Goal: Transaction & Acquisition: Purchase product/service

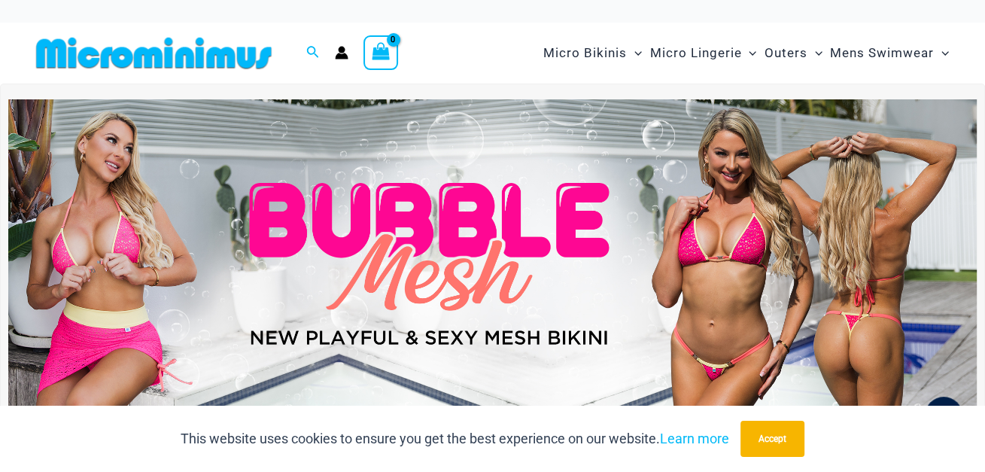
click at [698, 277] on img at bounding box center [492, 263] width 968 height 329
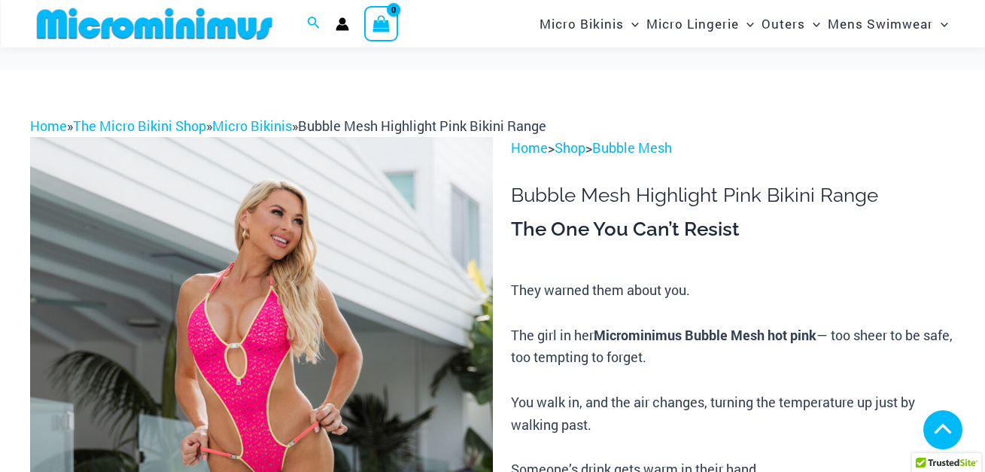
scroll to position [584, 0]
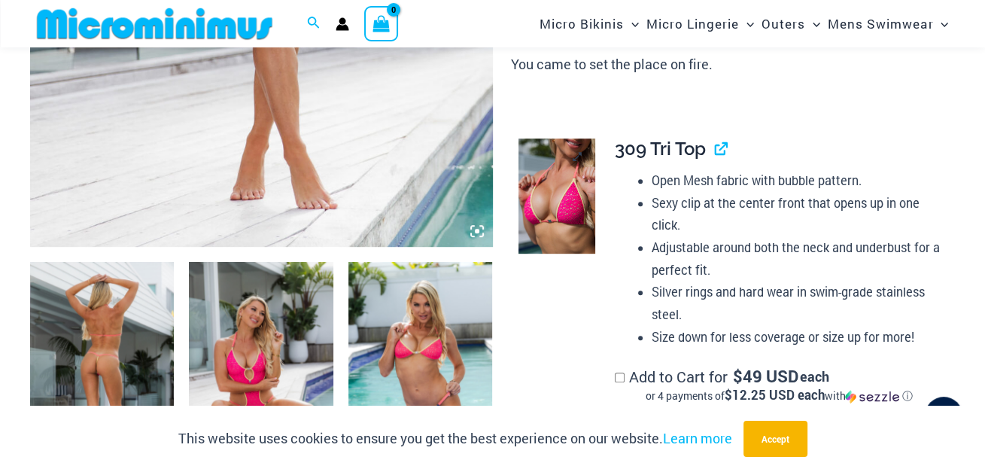
click at [558, 207] on img at bounding box center [556, 195] width 77 height 115
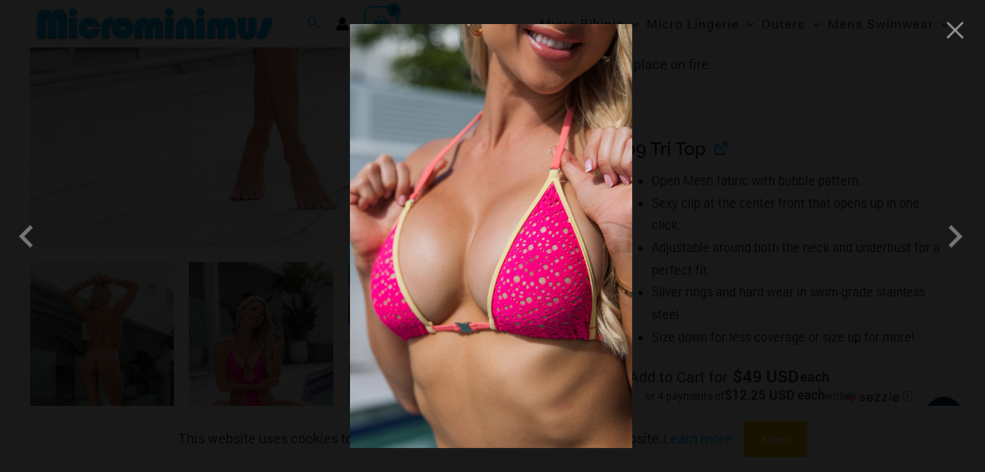
click at [516, 257] on img at bounding box center [491, 236] width 282 height 424
